Goal: Information Seeking & Learning: Learn about a topic

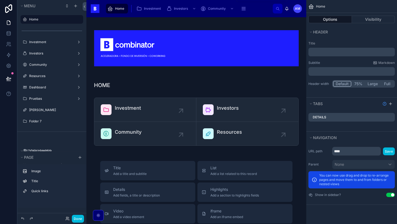
click at [148, 10] on span "Investment" at bounding box center [152, 8] width 17 height 4
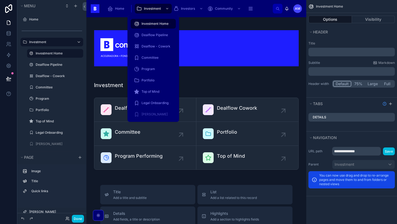
click at [147, 78] on span "Portfolio" at bounding box center [147, 80] width 13 height 4
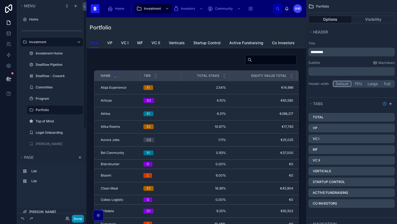
click at [80, 220] on button "Done" at bounding box center [78, 219] width 12 height 8
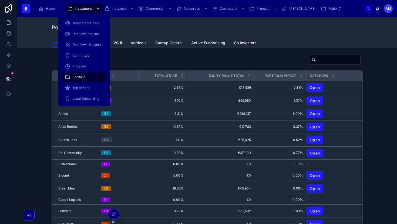
click at [91, 57] on div "Committee" at bounding box center [84, 55] width 39 height 9
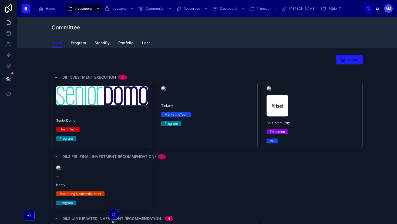
click at [124, 44] on span "Portfolio" at bounding box center [125, 42] width 15 height 5
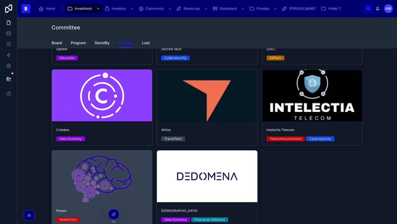
scroll to position [69, 0]
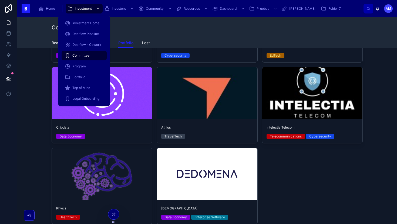
click at [84, 57] on span "Committee" at bounding box center [80, 55] width 17 height 4
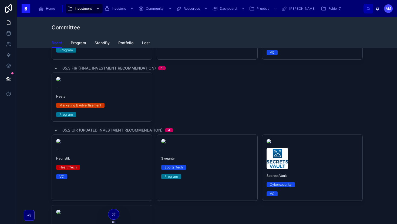
scroll to position [88, 0]
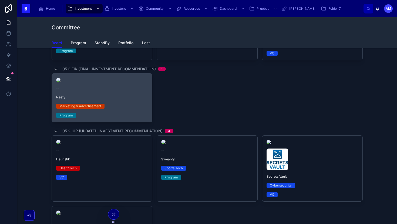
click at [107, 122] on div "-- Neety Marketing & Advertisement Program" at bounding box center [102, 98] width 100 height 49
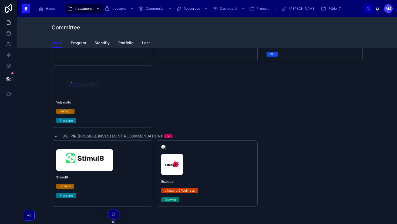
scroll to position [195, 0]
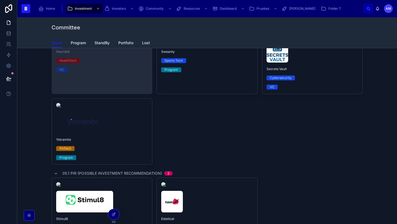
click at [136, 54] on span "Heuristik" at bounding box center [101, 52] width 91 height 4
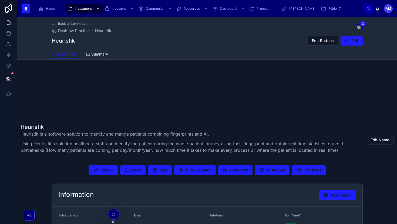
scroll to position [94, 0]
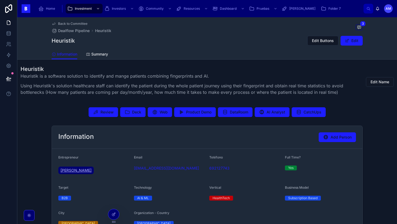
click at [84, 171] on span "[PERSON_NAME]" at bounding box center [75, 170] width 31 height 5
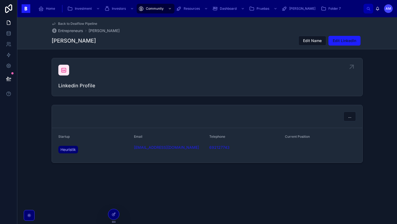
click at [65, 72] on icon at bounding box center [63, 70] width 6 height 6
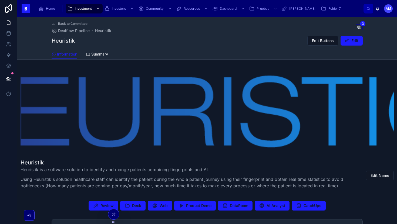
scroll to position [87, 0]
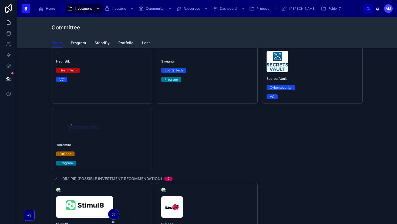
scroll to position [170, 0]
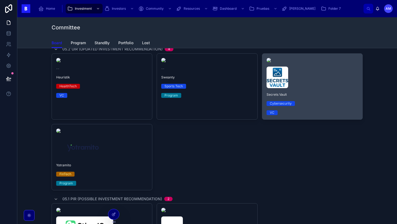
click at [295, 98] on div "Secrets Vault Cybersecurity VC" at bounding box center [312, 87] width 100 height 66
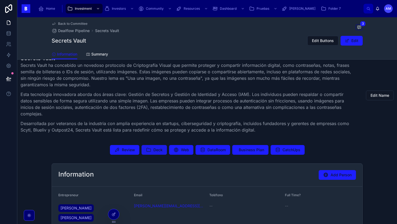
scroll to position [104, 0]
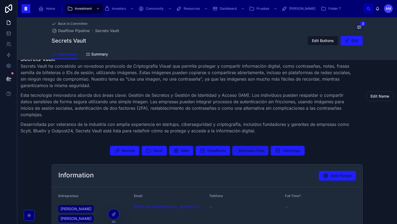
click at [243, 148] on span "Business Plan" at bounding box center [251, 150] width 25 height 5
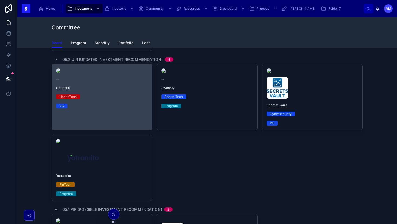
scroll to position [259, 0]
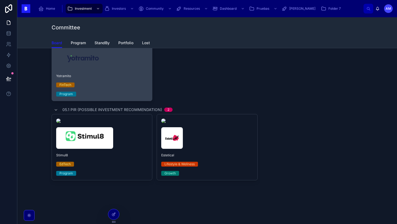
click at [124, 70] on div at bounding box center [101, 59] width 91 height 22
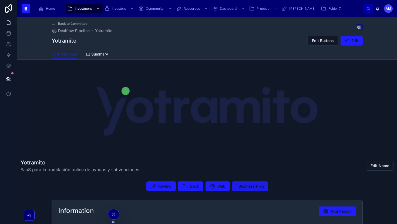
click at [243, 191] on button "Business Plan" at bounding box center [250, 187] width 36 height 10
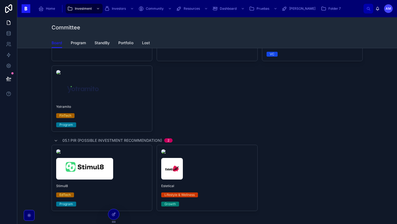
scroll to position [225, 0]
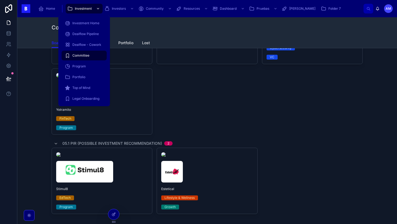
click at [82, 8] on span "Investment" at bounding box center [83, 8] width 17 height 4
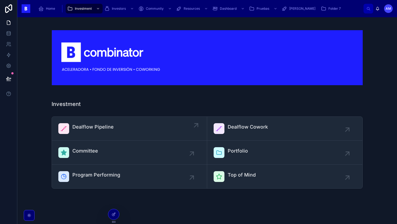
click at [100, 126] on span "Dealflow Pipeline" at bounding box center [92, 127] width 41 height 8
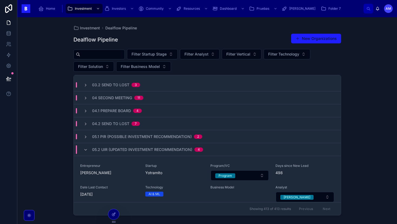
scroll to position [76, 0]
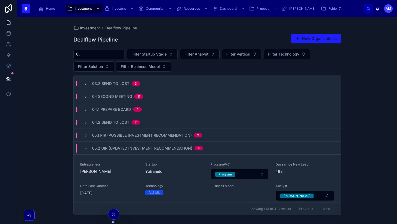
click at [125, 97] on span "04 Second Meeting" at bounding box center [112, 96] width 40 height 5
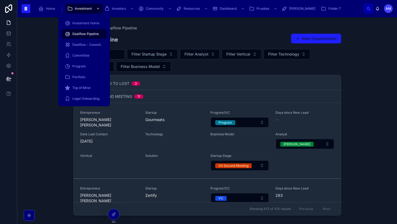
click at [74, 5] on div "Investment" at bounding box center [84, 8] width 34 height 9
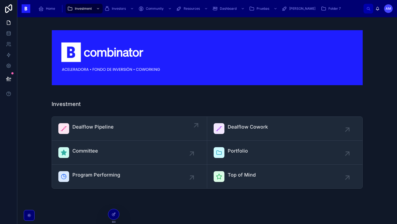
click at [80, 121] on link "Dealflow Pipeline" at bounding box center [129, 129] width 155 height 24
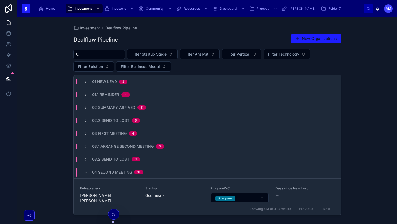
click at [61, 113] on div "Investment Dealflow Pipeline Dealflow Pipeline New Organizations Filter Startup…" at bounding box center [206, 120] width 379 height 207
